Goal: Navigation & Orientation: Find specific page/section

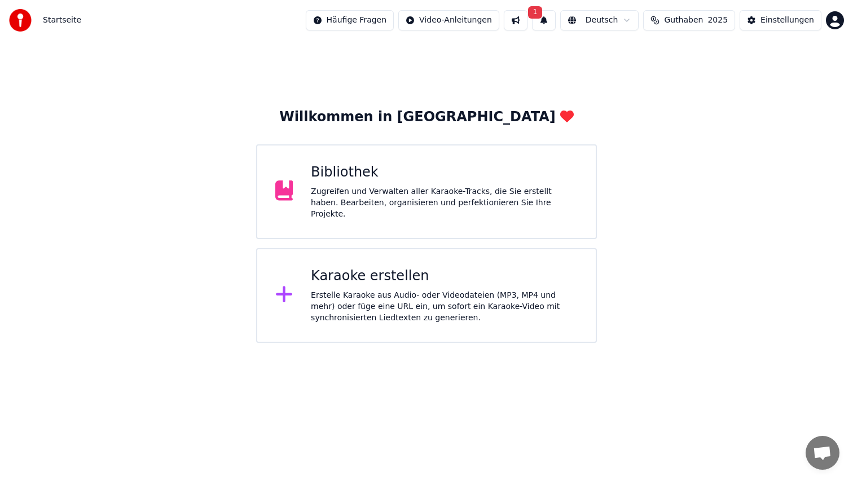
click at [553, 23] on button "1" at bounding box center [544, 20] width 24 height 20
click at [550, 68] on div "Klicken Sie auf die Schaltfläche, um zu aktualisieren" at bounding box center [565, 63] width 206 height 11
